Goal: Information Seeking & Learning: Learn about a topic

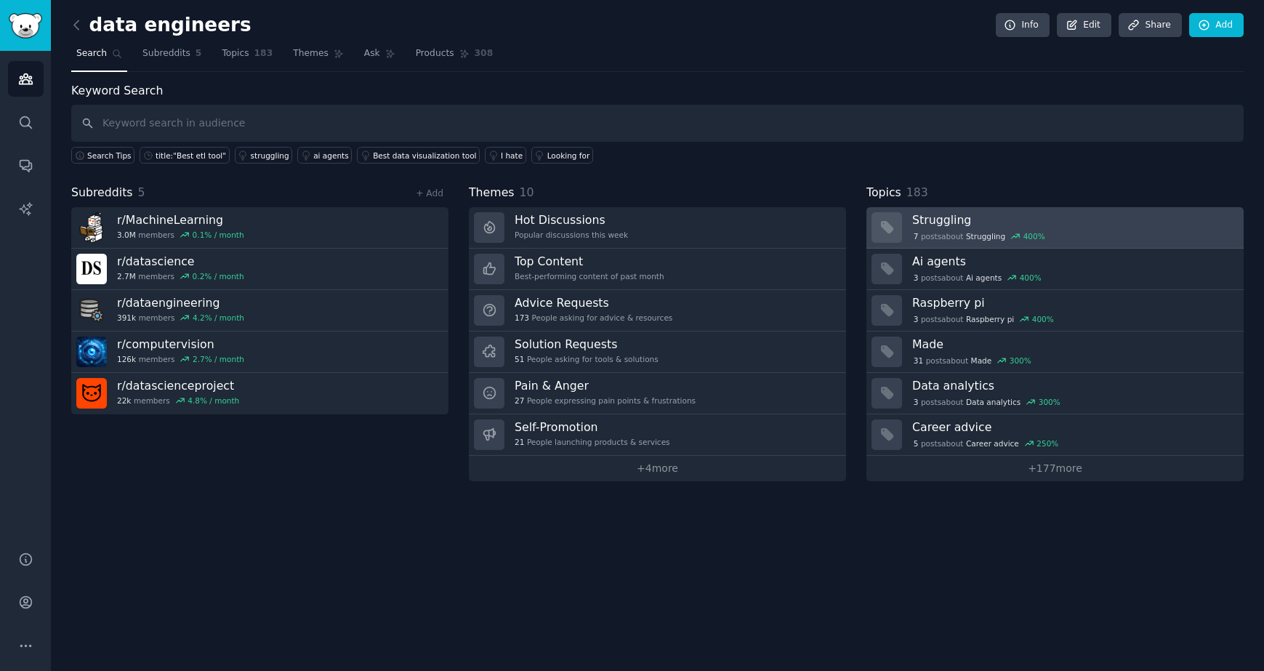
click at [944, 224] on h3 "Struggling" at bounding box center [1072, 219] width 321 height 15
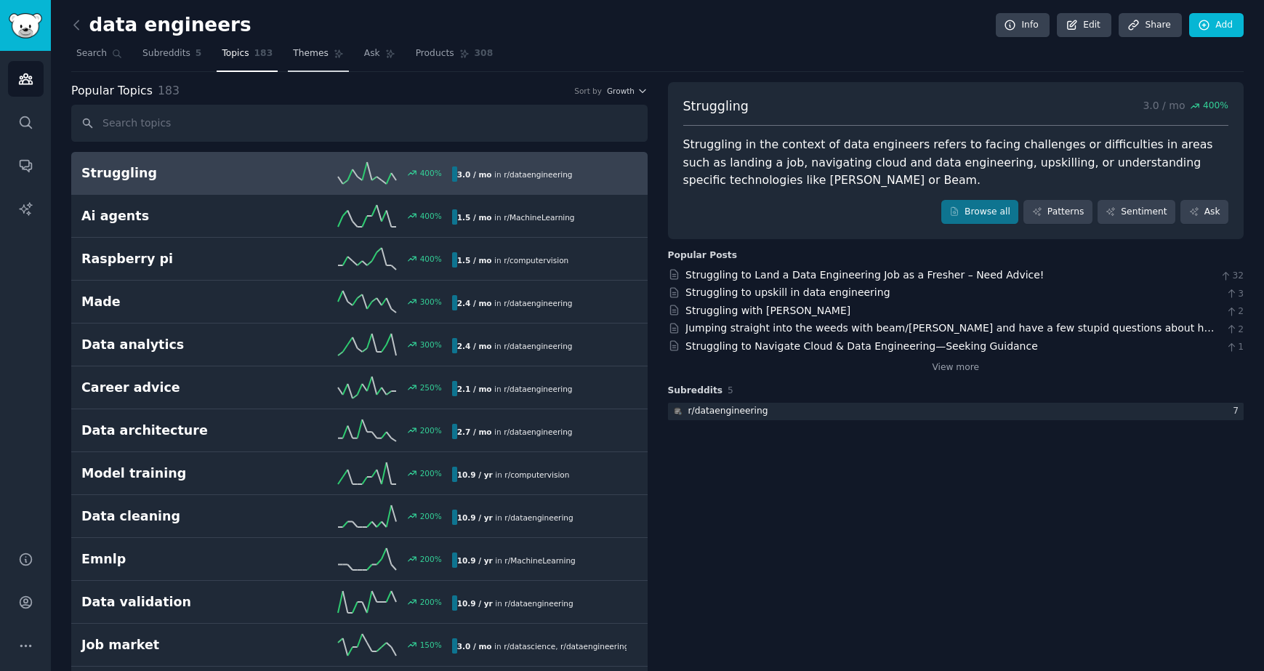
click at [310, 59] on span "Themes" at bounding box center [311, 53] width 36 height 13
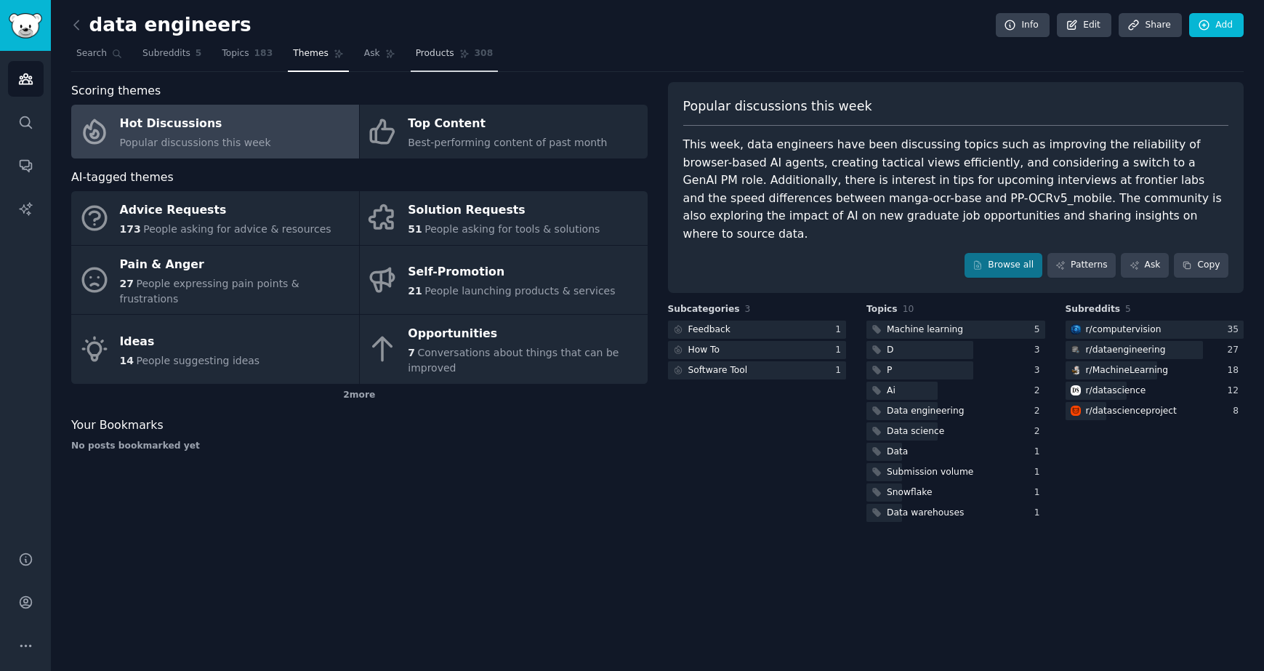
click at [434, 60] on link "Products 308" at bounding box center [454, 57] width 87 height 30
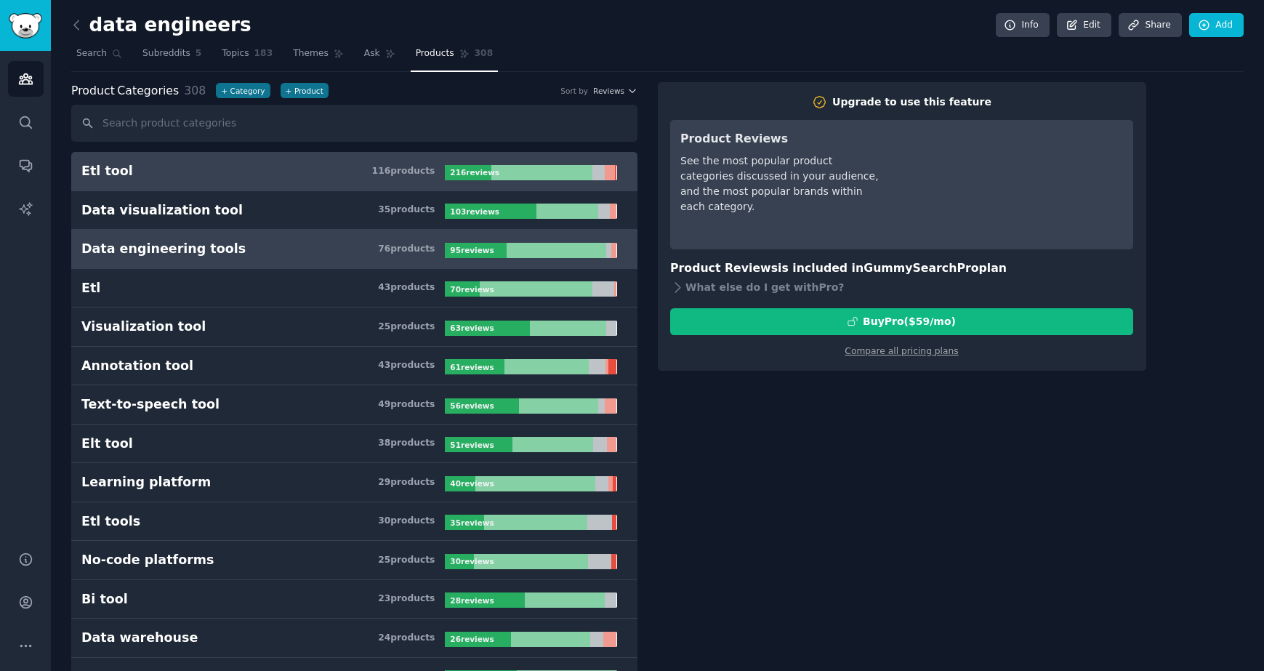
click at [208, 252] on div "Data engineering tools" at bounding box center [163, 249] width 164 height 18
